Goal: Task Accomplishment & Management: Manage account settings

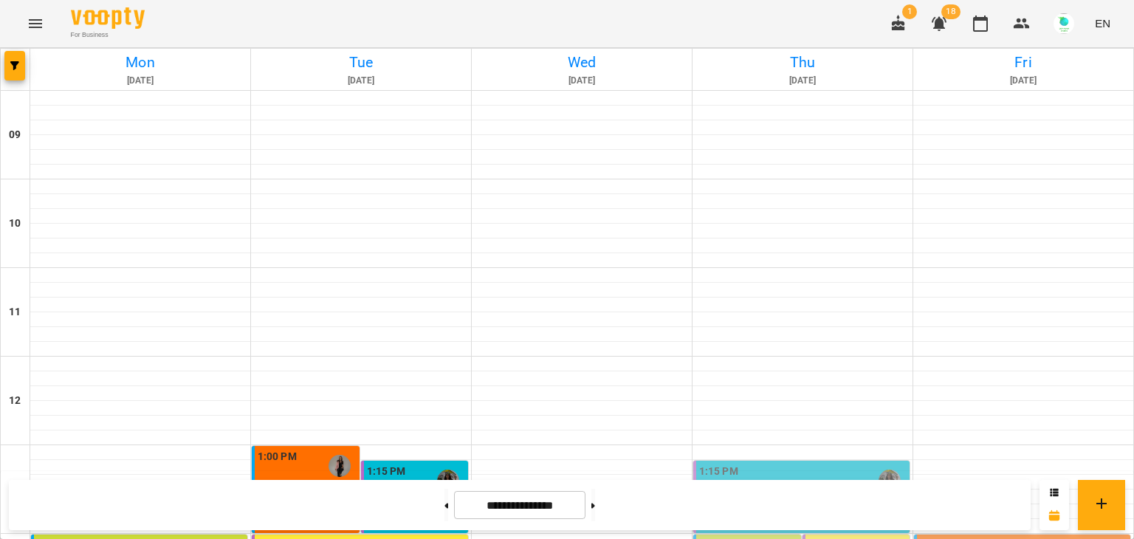
scroll to position [593, 0]
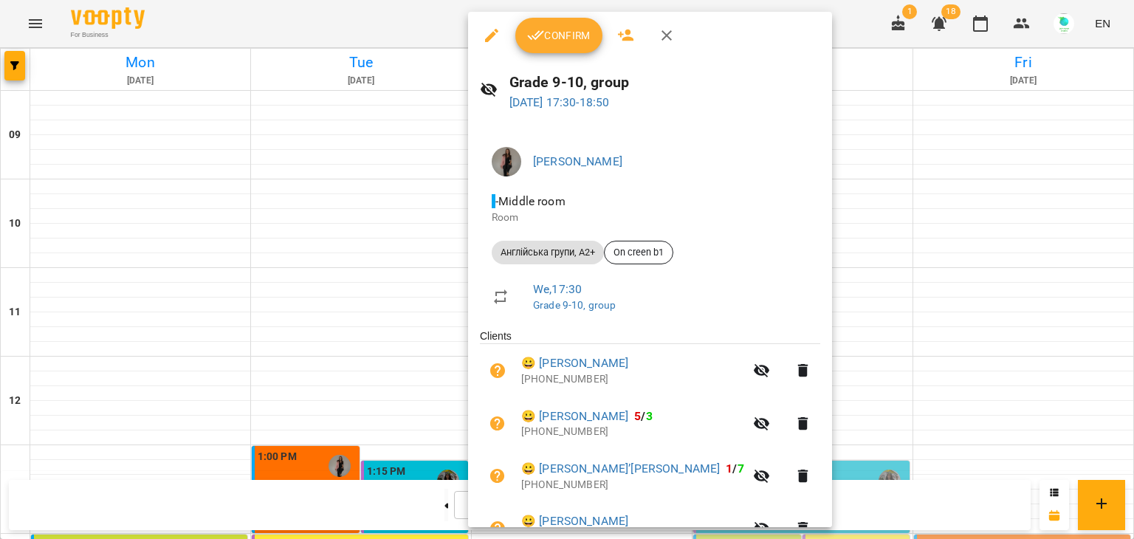
click at [571, 36] on span "Confirm" at bounding box center [558, 36] width 63 height 18
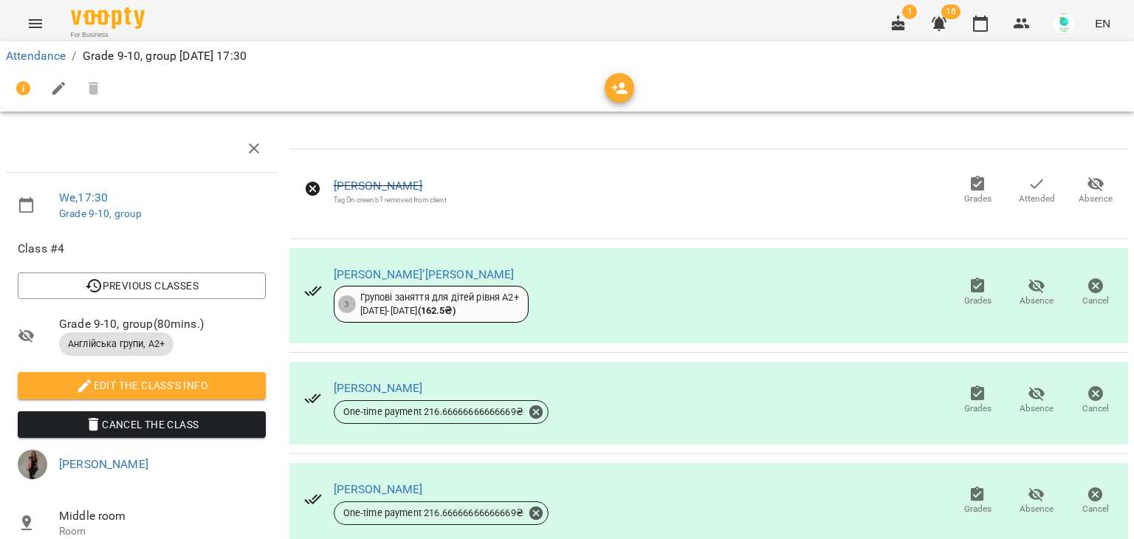
scroll to position [204, 0]
click at [59, 56] on link "Attendance" at bounding box center [36, 56] width 60 height 14
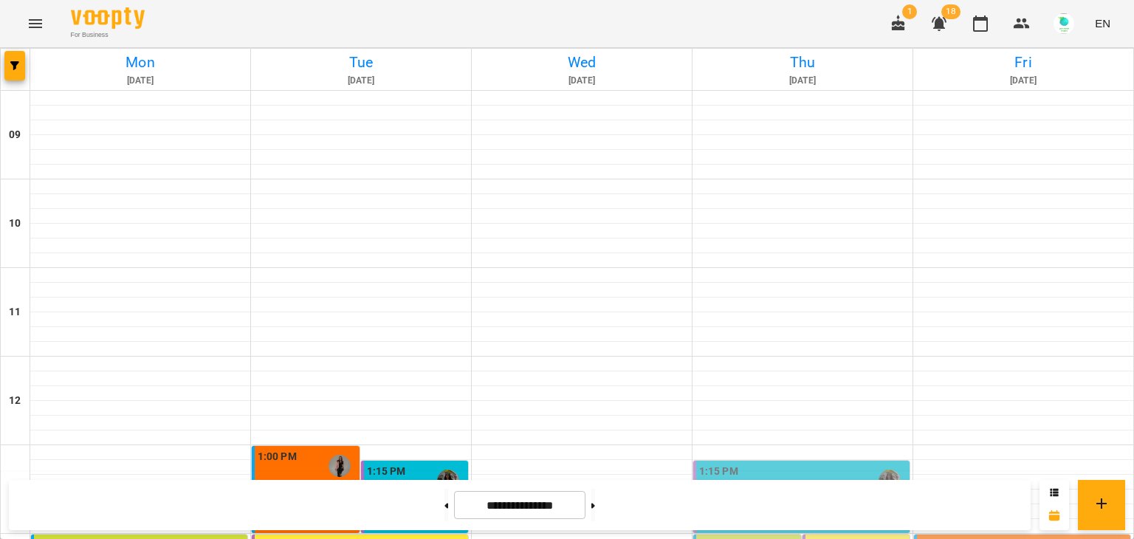
scroll to position [593, 0]
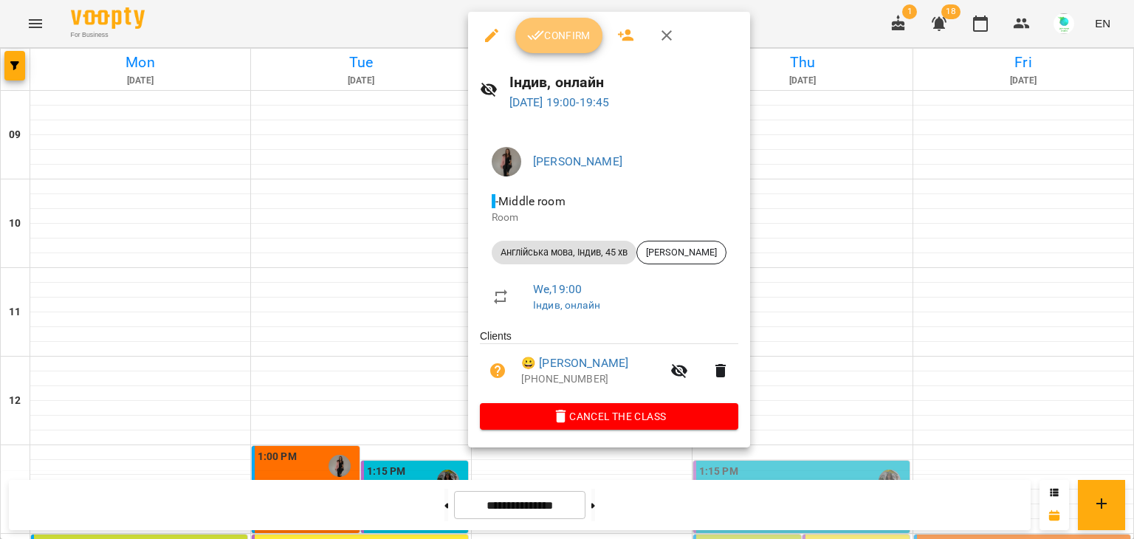
click at [573, 24] on button "Confirm" at bounding box center [558, 35] width 87 height 35
